Goal: Understand process/instructions: Learn how to perform a task or action

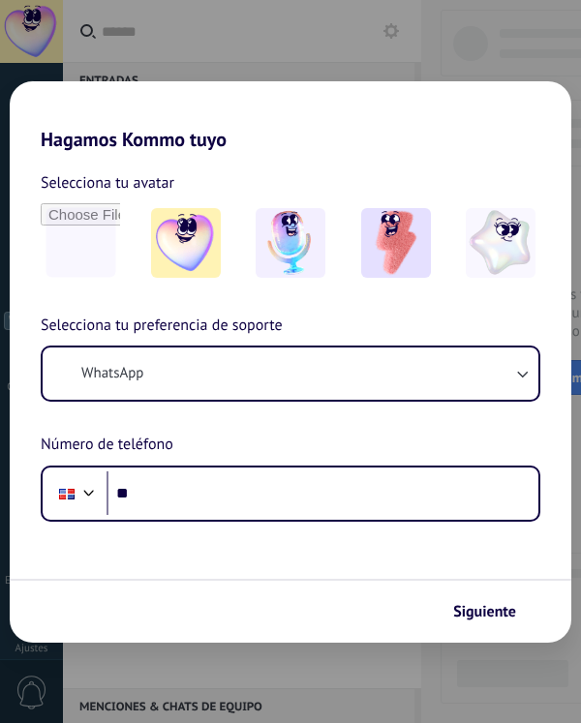
click at [471, 54] on div "Hagamos Kommo tuyo Selecciona tu avatar Selecciona tu preferencia de soporte Wh…" at bounding box center [290, 361] width 581 height 723
click at [127, 49] on div "Hagamos Kommo tuyo Selecciona tu avatar Selecciona tu preferencia de soporte Wh…" at bounding box center [290, 361] width 581 height 723
click at [182, 698] on div "Hagamos Kommo tuyo Selecciona tu avatar Selecciona tu preferencia de soporte Wh…" at bounding box center [290, 361] width 581 height 723
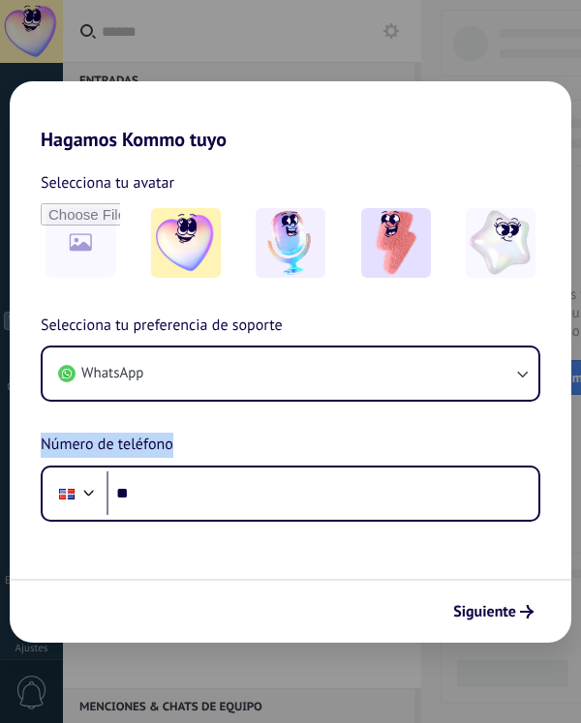
click at [182, 698] on div "Hagamos Kommo tuyo Selecciona tu avatar Selecciona tu preferencia de soporte Wh…" at bounding box center [290, 361] width 581 height 723
